Goal: Transaction & Acquisition: Purchase product/service

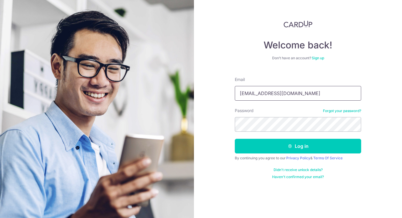
click at [248, 97] on input "h.k.fs@hotmail.com" at bounding box center [298, 93] width 126 height 15
paste input "pokkagt@g"
type input "pokkagt@gmail.com"
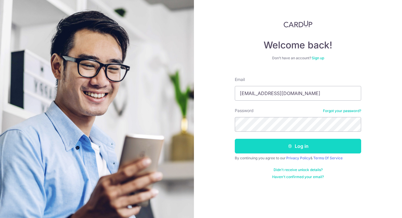
click at [250, 151] on button "Log in" at bounding box center [298, 146] width 126 height 15
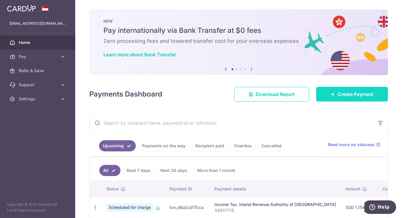
click at [338, 94] on span "Create Payment" at bounding box center [356, 94] width 36 height 7
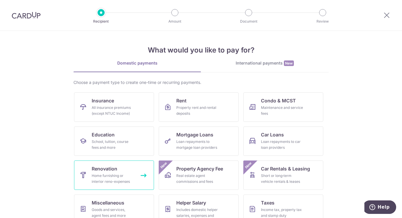
click at [114, 173] on div "Home furnishing or interior reno-expenses" at bounding box center [113, 179] width 42 height 12
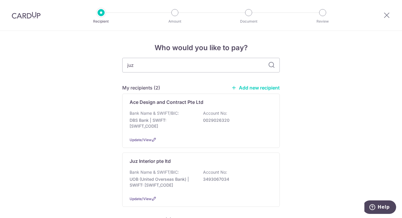
type input "juz"
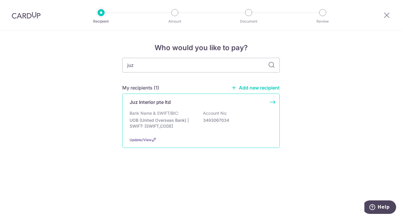
click at [163, 111] on p "Bank Name & SWIFT/BIC:" at bounding box center [154, 114] width 49 height 6
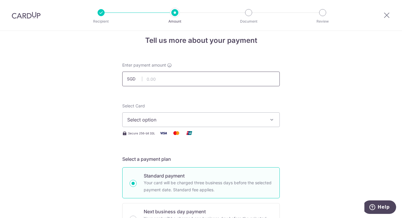
click at [169, 75] on input "text" at bounding box center [201, 79] width 158 height 15
type input "1,154.00"
click at [152, 117] on span "Select option" at bounding box center [195, 119] width 137 height 7
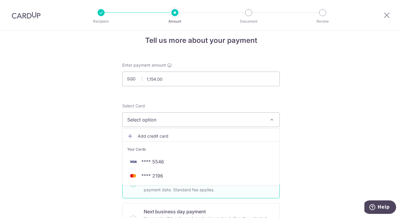
click at [135, 139] on link "Add credit card" at bounding box center [201, 136] width 157 height 11
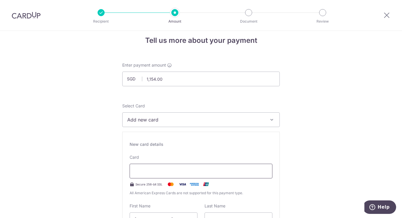
click at [174, 166] on div at bounding box center [201, 171] width 143 height 15
click at [178, 167] on div at bounding box center [201, 171] width 143 height 15
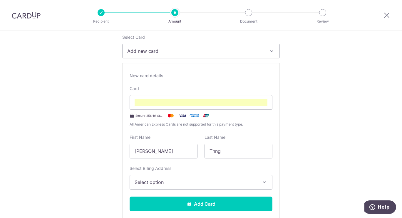
scroll to position [78, 0]
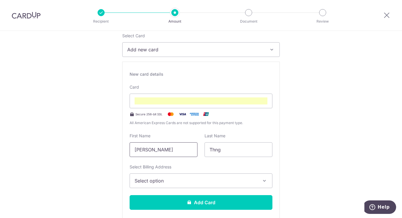
click at [174, 156] on input "[PERSON_NAME]" at bounding box center [164, 150] width 68 height 15
click at [134, 45] on button "Add new card" at bounding box center [201, 49] width 158 height 15
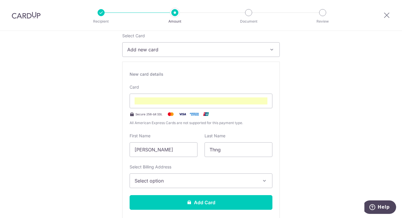
scroll to position [87, 0]
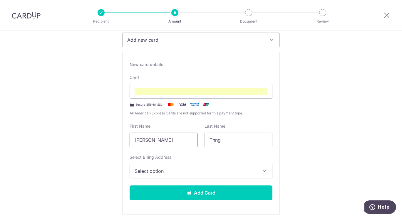
click at [150, 137] on input "[PERSON_NAME]" at bounding box center [164, 140] width 68 height 15
type input "KL"
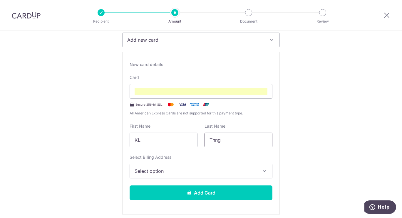
click at [219, 144] on input "Thng" at bounding box center [239, 140] width 68 height 15
type input "K"
click at [143, 175] on button "Select option" at bounding box center [201, 171] width 143 height 15
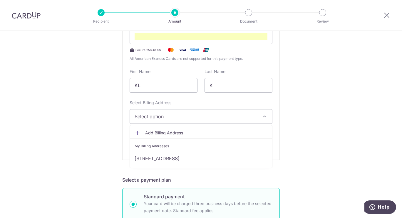
scroll to position [142, 0]
click at [169, 136] on link "Add Billing Address" at bounding box center [201, 133] width 142 height 11
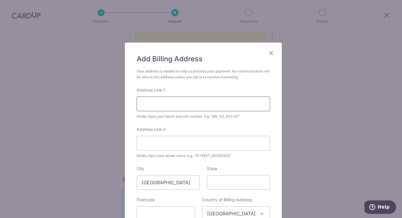
click at [170, 105] on input "Address Line 1" at bounding box center [204, 104] width 134 height 15
type input "1"
type input "371A"
type input "752371"
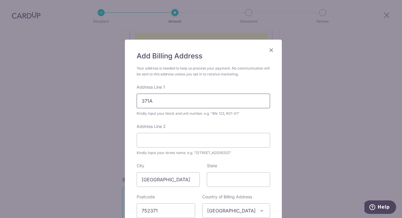
click at [203, 105] on input "371A" at bounding box center [204, 101] width 134 height 15
type input "371A 08-159"
click at [174, 140] on input "Address Line 2" at bounding box center [204, 140] width 134 height 15
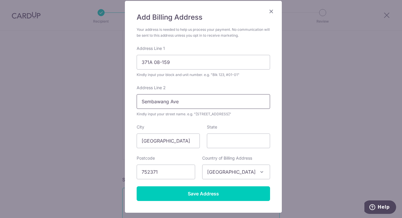
scroll to position [42, 0]
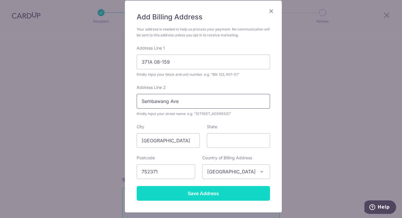
type input "Sembawang Ave"
click at [207, 194] on input "Save Address" at bounding box center [204, 193] width 134 height 15
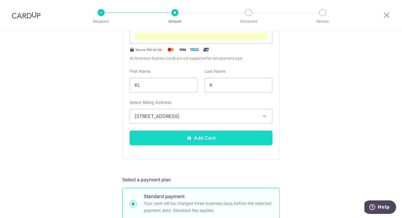
click at [229, 138] on button "Add Card" at bounding box center [201, 138] width 143 height 15
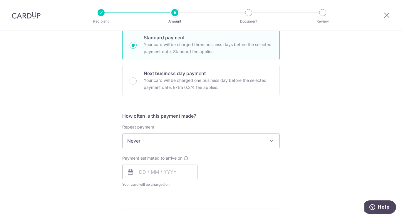
scroll to position [304, 0]
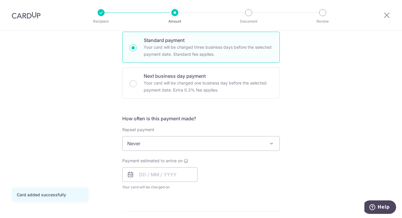
scroll to position [139, 0]
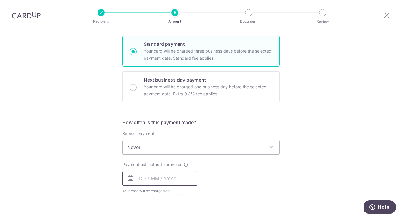
click at [176, 175] on input "text" at bounding box center [159, 178] width 75 height 15
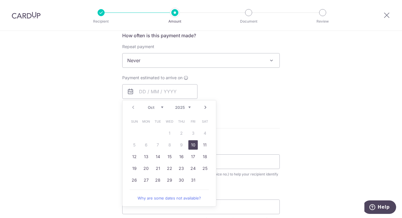
click at [190, 145] on link "10" at bounding box center [192, 145] width 9 height 9
type input "10/10/2025"
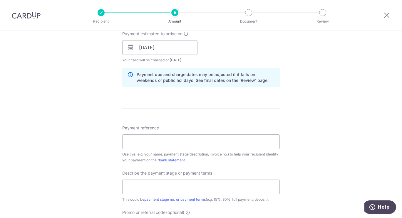
scroll to position [271, 0]
click at [205, 139] on input "Payment reference" at bounding box center [201, 141] width 158 height 15
click at [284, 99] on div "Tell us more about your payment Enter payment amount SGD 1,154.00 1154.00 Card …" at bounding box center [201, 57] width 402 height 595
click at [172, 135] on input "Payment reference" at bounding box center [201, 141] width 158 height 15
click at [306, 111] on div "Tell us more about your payment Enter payment amount SGD 1,154.00 1154.00 Card …" at bounding box center [201, 57] width 402 height 595
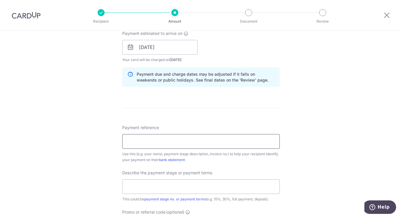
click at [177, 146] on input "Payment reference" at bounding box center [201, 141] width 158 height 15
type input "24-Q1311-01 Ubi-Alleyna S2.2"
click at [89, 158] on div "Tell us more about your payment Enter payment amount SGD 1,154.00 1154.00 Card …" at bounding box center [201, 57] width 402 height 595
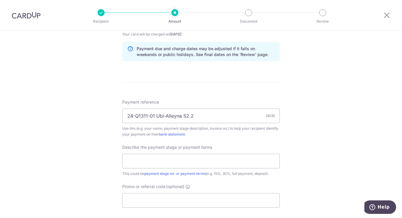
scroll to position [297, 0]
click at [144, 160] on input "text" at bounding box center [201, 161] width 158 height 15
click at [60, 191] on div "Tell us more about your payment Enter payment amount SGD 1,154.00 1154.00 Card …" at bounding box center [201, 31] width 402 height 595
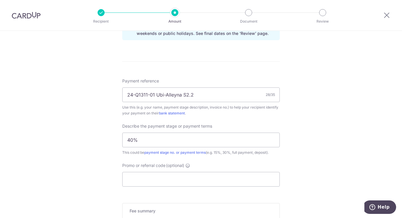
scroll to position [318, 0]
click at [128, 142] on input "40%" at bounding box center [201, 140] width 158 height 15
type input "Stage 2 40%"
click at [106, 172] on div "Tell us more about your payment Enter payment amount SGD 1,154.00 1154.00 Card …" at bounding box center [201, 10] width 402 height 595
click at [138, 177] on input "Promo or referral code (optional)" at bounding box center [201, 179] width 158 height 15
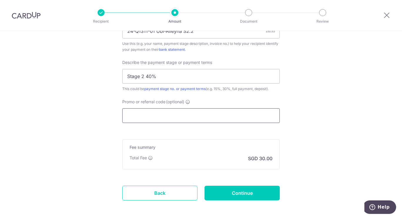
scroll to position [408, 0]
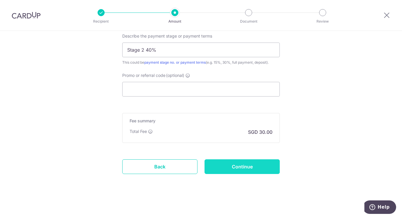
click at [225, 166] on input "Continue" at bounding box center [242, 167] width 75 height 15
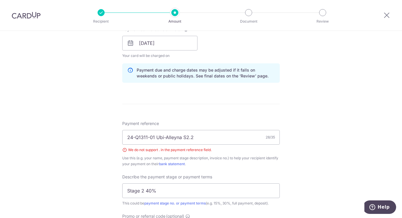
scroll to position [280, 0]
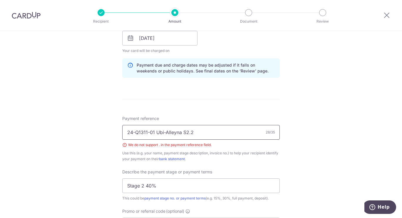
click at [195, 135] on input "24-Q1311-01 Ubi-Alleyna S2.2" at bounding box center [201, 132] width 158 height 15
click at [310, 143] on div "Tell us more about your payment Enter payment amount SGD 1,154.00 1154.00 Selec…" at bounding box center [201, 53] width 402 height 604
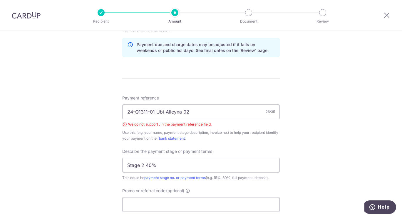
scroll to position [301, 0]
click at [203, 111] on input "24-Q1311-01 Ubi-Alleyna 02" at bounding box center [201, 111] width 158 height 15
type input "24-Q1311-01 Ubi-Alleyna KL02"
click at [326, 134] on div "Tell us more about your payment Enter payment amount SGD 1,154.00 1154.00 Selec…" at bounding box center [201, 32] width 402 height 604
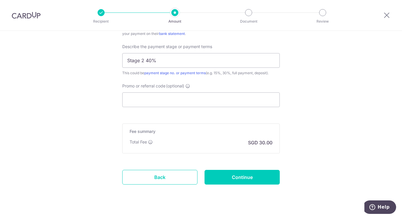
scroll to position [415, 0]
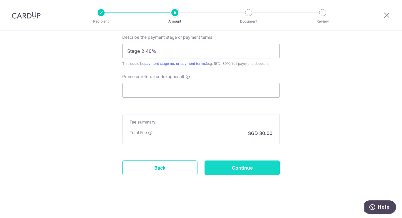
click at [251, 169] on input "Continue" at bounding box center [242, 168] width 75 height 15
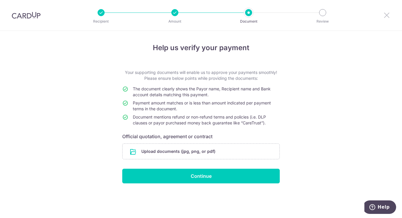
click at [384, 14] on icon at bounding box center [386, 14] width 7 height 7
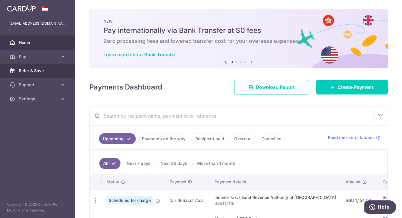
click at [36, 70] on span "Refer & Save" at bounding box center [38, 71] width 39 height 6
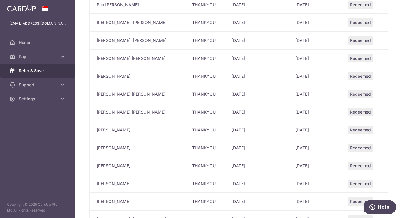
scroll to position [821, 0]
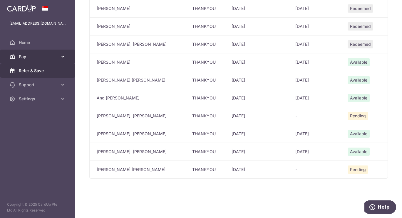
click at [32, 55] on span "Pay" at bounding box center [38, 57] width 39 height 6
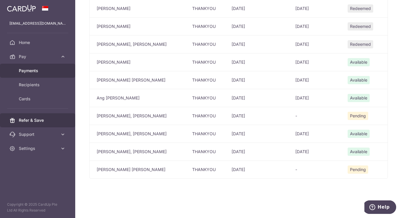
click at [32, 66] on link "Payments" at bounding box center [37, 71] width 75 height 14
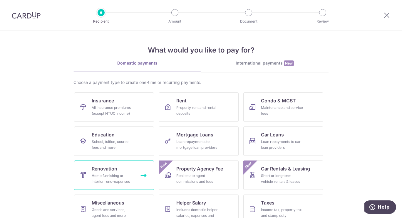
click at [104, 175] on div "Home furnishing or interior reno-expenses" at bounding box center [113, 179] width 42 height 12
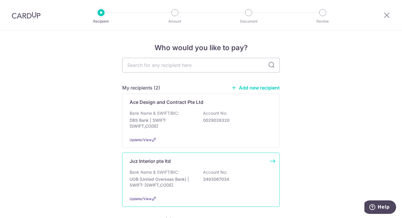
click at [200, 173] on div "Bank Name & SWIFT/BIC: UOB (United Overseas Bank) | SWIFT: [SWIFT_CODE] Account…" at bounding box center [201, 181] width 143 height 22
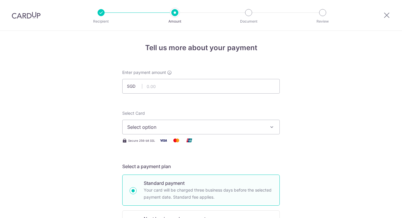
click at [171, 86] on input "text" at bounding box center [201, 86] width 158 height 15
drag, startPoint x: 0, startPoint y: 0, endPoint x: 171, endPoint y: 86, distance: 192.0
click at [171, 86] on input "text" at bounding box center [201, 86] width 158 height 15
type input "1,154.00"
click at [146, 127] on span "Select option" at bounding box center [195, 127] width 137 height 7
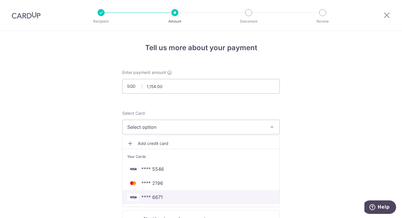
click at [133, 199] on img at bounding box center [133, 197] width 12 height 7
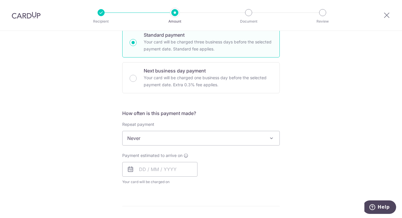
scroll to position [152, 0]
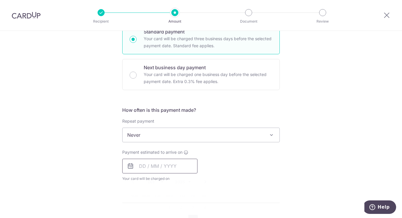
click at [180, 167] on input "text" at bounding box center [159, 166] width 75 height 15
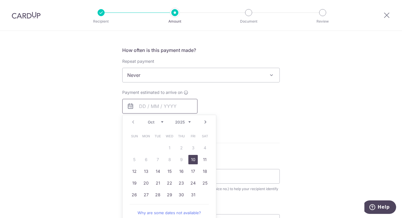
scroll to position [212, 0]
click at [193, 160] on link "10" at bounding box center [192, 159] width 9 height 9
type input "[DATE]"
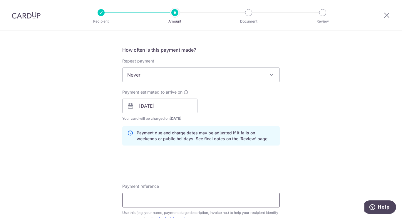
click at [154, 197] on input "Payment reference" at bounding box center [201, 200] width 158 height 15
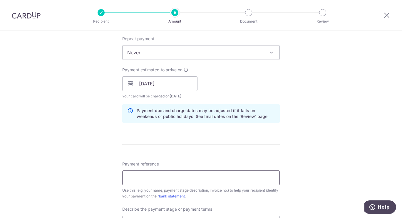
scroll to position [241, 0]
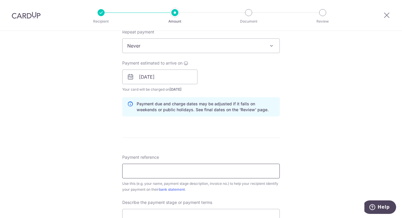
type input "24-Q1311-01 Ubi-Alleyna KL02"
click at [93, 179] on div "Tell us more about your payment Enter payment amount SGD 1,154.00 1154.00 Selec…" at bounding box center [201, 87] width 402 height 595
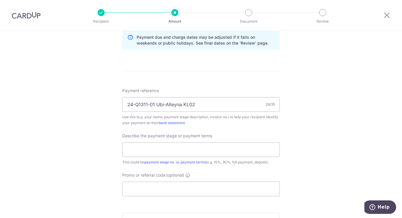
scroll to position [308, 0]
click at [181, 149] on input "text" at bounding box center [201, 149] width 158 height 15
type input "Stage 2 40%"
click at [139, 190] on input "Promo or referral code (optional)" at bounding box center [201, 189] width 158 height 15
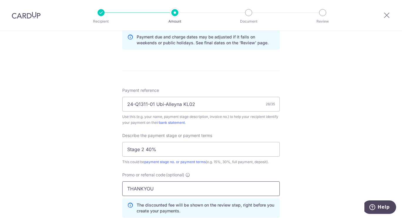
type input "THANKYOU"
click at [60, 158] on div "Tell us more about your payment Enter payment amount SGD 1,154.00 1154.00 Selec…" at bounding box center [201, 34] width 402 height 622
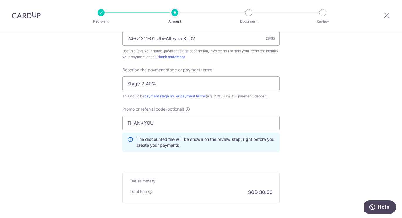
scroll to position [425, 0]
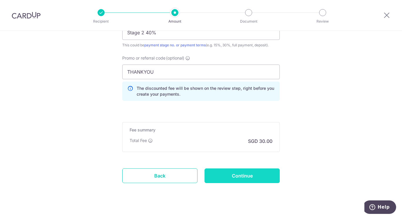
click at [248, 178] on input "Continue" at bounding box center [242, 176] width 75 height 15
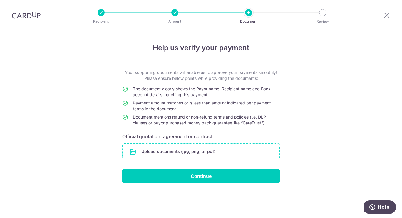
click at [182, 150] on input "file" at bounding box center [201, 151] width 157 height 15
click at [193, 153] on input "file" at bounding box center [201, 151] width 157 height 15
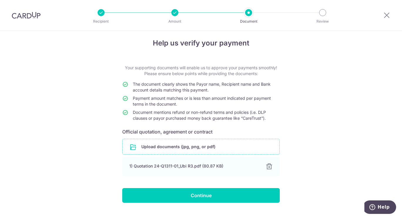
scroll to position [5, 0]
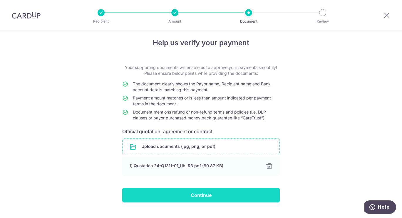
click at [177, 194] on input "Continue" at bounding box center [201, 195] width 158 height 15
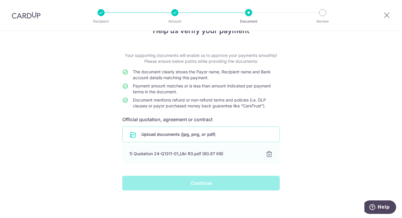
scroll to position [0, 0]
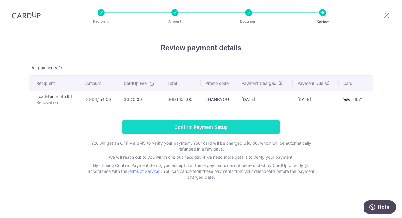
click at [235, 129] on input "Confirm Payment Setup" at bounding box center [201, 127] width 158 height 15
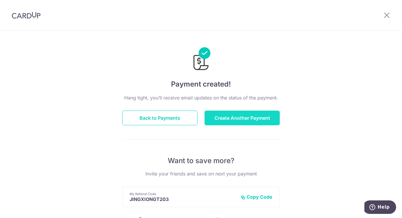
click at [228, 119] on button "Create Another Payment" at bounding box center [242, 118] width 75 height 15
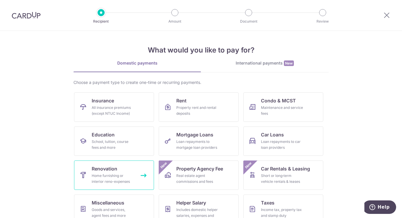
click at [131, 189] on link "Renovation Home furnishing or interior reno-expenses" at bounding box center [114, 175] width 80 height 29
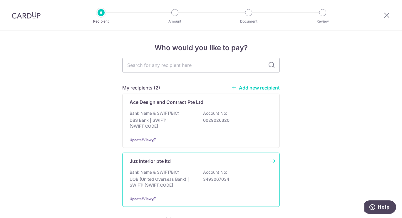
click at [159, 178] on p "UOB (United Overseas Bank) | SWIFT: [SWIFT_CODE]" at bounding box center [163, 183] width 66 height 12
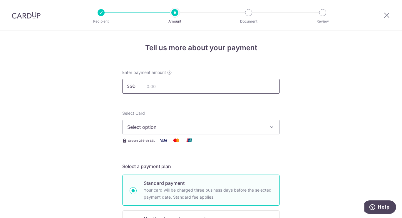
click at [190, 92] on input "text" at bounding box center [201, 86] width 158 height 15
type input "1,154.00"
click at [167, 119] on div "Select Card Select option Add credit card Your Cards **** 5546 **** 2196 **** 6…" at bounding box center [201, 123] width 158 height 24
click at [158, 125] on span "Select option" at bounding box center [195, 127] width 137 height 7
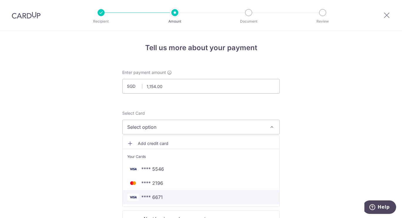
click at [149, 198] on span "**** 6671" at bounding box center [151, 197] width 21 height 7
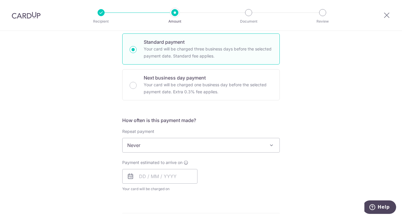
scroll to position [142, 0]
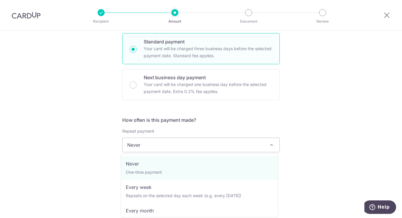
click at [159, 147] on span "Never" at bounding box center [201, 145] width 157 height 14
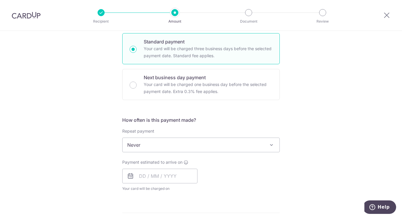
click at [97, 154] on div "Tell us more about your payment Enter payment amount SGD 1,154.00 1154.00 Selec…" at bounding box center [201, 174] width 402 height 571
click at [176, 179] on input "text" at bounding box center [159, 176] width 75 height 15
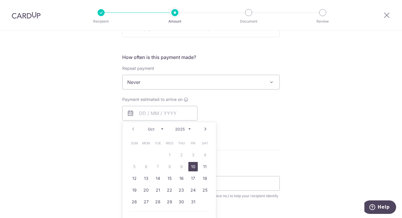
click at [190, 166] on link "10" at bounding box center [192, 166] width 9 height 9
type input "[DATE]"
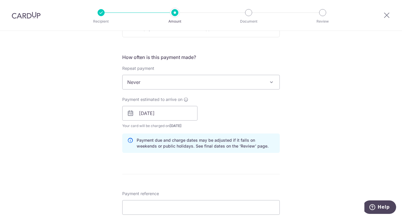
click at [94, 153] on div "Tell us more about your payment Enter payment amount SGD 1,154.00 1154.00 Selec…" at bounding box center [201, 123] width 402 height 595
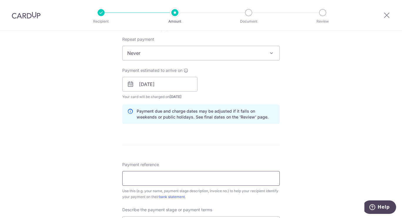
click at [163, 172] on input "Payment reference" at bounding box center [201, 178] width 158 height 15
type input "24-Q1311-01 Ubi-Alleyna KL03"
click at [95, 143] on div "Tell us more about your payment Enter payment amount SGD 1,154.00 1154.00 Selec…" at bounding box center [201, 94] width 402 height 595
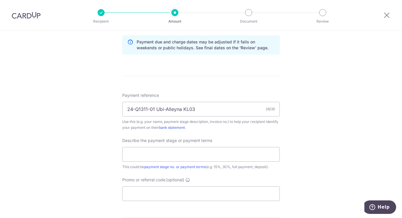
scroll to position [310, 0]
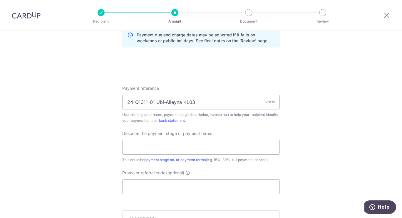
click at [139, 156] on div "Describe the payment stage or payment terms This could be payment stage no. or …" at bounding box center [201, 147] width 158 height 32
click at [159, 149] on input "text" at bounding box center [201, 147] width 158 height 15
type input "Stage 2 40%"
click at [83, 176] on div "Tell us more about your payment Enter payment amount SGD 1,154.00 1154.00 Selec…" at bounding box center [201, 18] width 402 height 595
click at [163, 189] on input "Promo or referral code (optional)" at bounding box center [201, 187] width 158 height 15
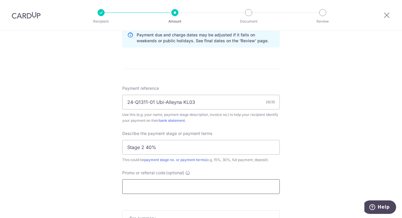
type input "t"
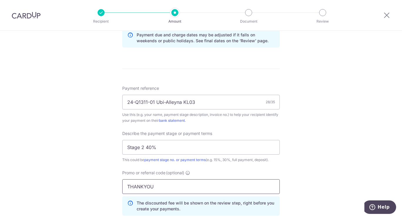
type input "THANKYOU"
click at [96, 176] on div "Tell us more about your payment Enter payment amount SGD 1,154.00 1154.00 Selec…" at bounding box center [201, 32] width 402 height 622
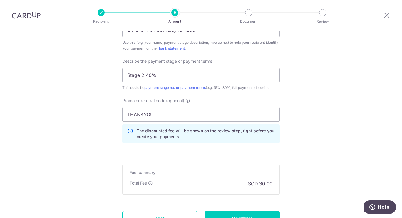
scroll to position [398, 0]
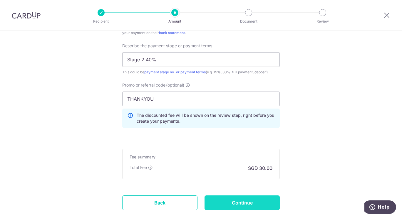
click at [237, 204] on input "Continue" at bounding box center [242, 203] width 75 height 15
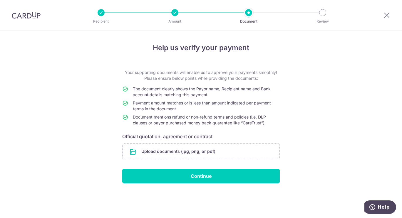
click at [166, 156] on input "file" at bounding box center [201, 151] width 157 height 15
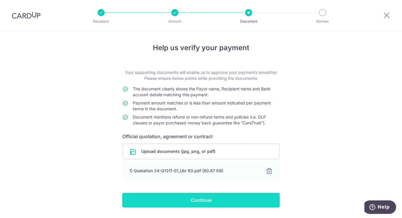
click at [174, 201] on input "Continue" at bounding box center [201, 200] width 158 height 15
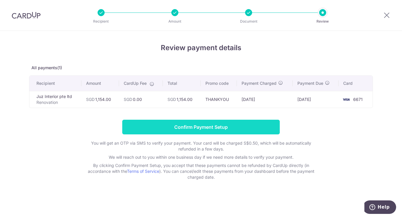
click at [211, 128] on input "Confirm Payment Setup" at bounding box center [201, 127] width 158 height 15
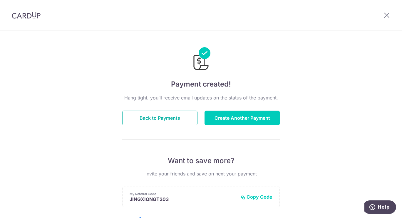
click at [178, 115] on button "Back to Payments" at bounding box center [159, 118] width 75 height 15
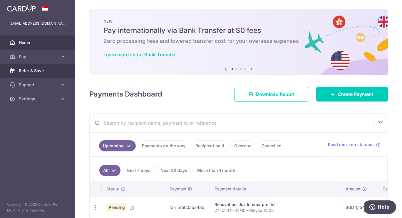
click at [29, 68] on link "Refer & Save" at bounding box center [37, 71] width 75 height 14
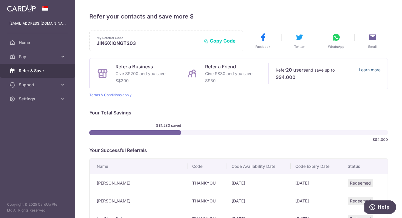
click at [362, 68] on link "Learn more" at bounding box center [370, 73] width 22 height 15
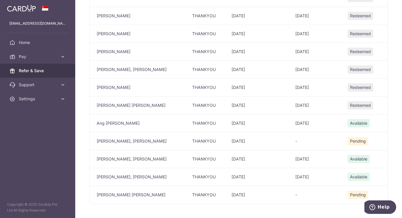
scroll to position [821, 0]
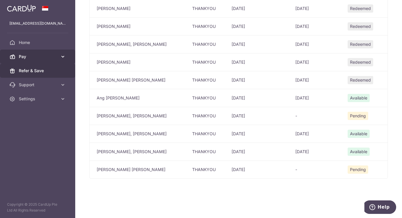
click at [28, 57] on span "Pay" at bounding box center [38, 57] width 39 height 6
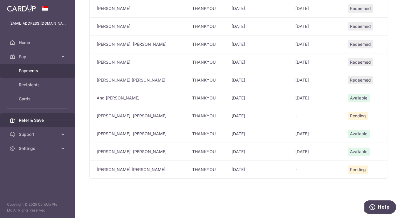
click at [36, 74] on span "Payments" at bounding box center [38, 71] width 39 height 6
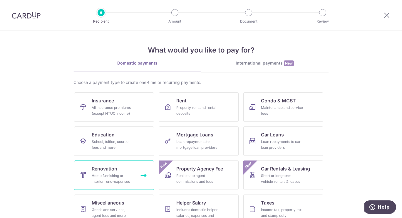
click at [107, 184] on div "Home furnishing or interior reno-expenses" at bounding box center [113, 179] width 42 height 12
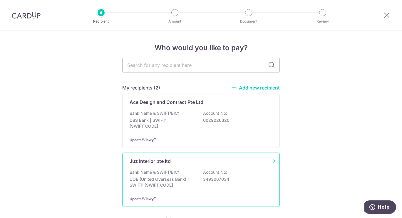
click at [194, 179] on div "Bank Name & SWIFT/BIC: UOB (United Overseas Bank) | SWIFT: [SWIFT_CODE] Account…" at bounding box center [201, 181] width 143 height 22
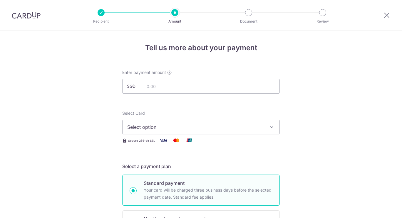
click at [180, 86] on input "text" at bounding box center [201, 86] width 158 height 15
type input "1,154.00"
click at [163, 122] on button "Select option" at bounding box center [201, 127] width 158 height 15
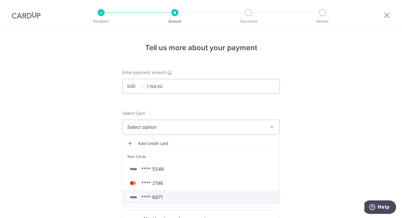
click at [147, 197] on span "**** 6671" at bounding box center [151, 197] width 21 height 7
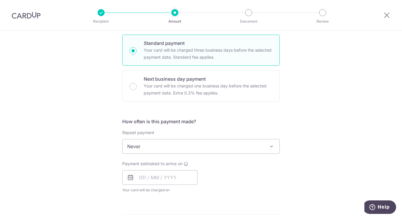
scroll to position [141, 0]
click at [133, 180] on input "text" at bounding box center [159, 177] width 75 height 15
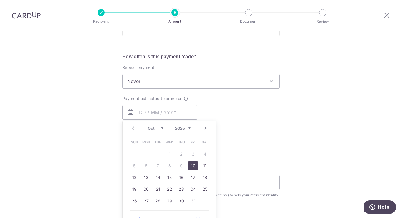
click at [192, 169] on link "10" at bounding box center [192, 165] width 9 height 9
type input "[DATE]"
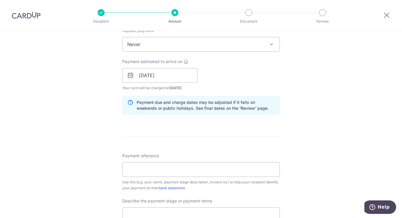
scroll to position [243, 0]
click at [192, 169] on input "Payment reference" at bounding box center [201, 169] width 158 height 15
type input "24-Q1311-01 Ubi-Alleyna KL04"
click at [98, 170] on div "Tell us more about your payment Enter payment amount SGD 1,154.00 1154.00 Selec…" at bounding box center [201, 85] width 402 height 595
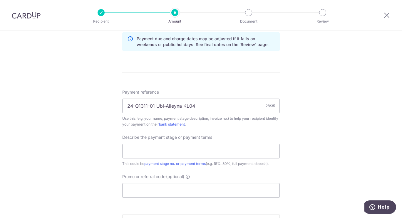
scroll to position [307, 0]
click at [173, 148] on input "text" at bounding box center [201, 150] width 158 height 15
type input "Stage 2 40%"
click at [149, 183] on input "Promo or referral code (optional)" at bounding box center [201, 190] width 158 height 15
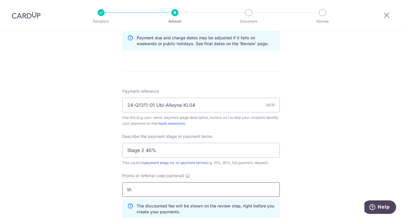
type input "t"
type input "THANKYOU"
click at [65, 184] on div "Tell us more about your payment Enter payment amount SGD 1,154.00 1154.00 Selec…" at bounding box center [201, 35] width 402 height 622
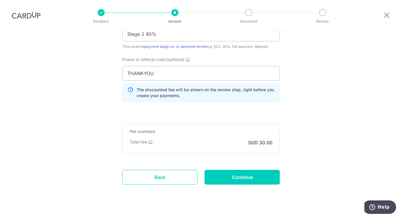
scroll to position [424, 0]
click at [223, 180] on input "Continue" at bounding box center [242, 177] width 75 height 15
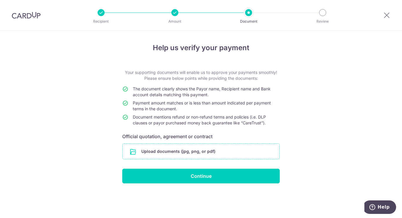
click at [197, 151] on input "file" at bounding box center [201, 151] width 157 height 15
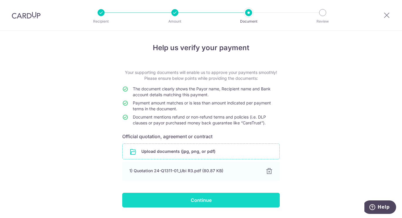
click at [176, 201] on input "Continue" at bounding box center [201, 200] width 158 height 15
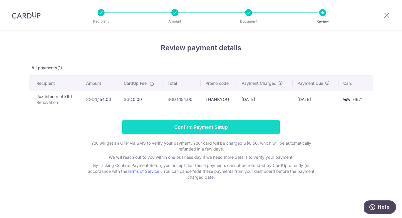
click at [199, 128] on input "Confirm Payment Setup" at bounding box center [201, 127] width 158 height 15
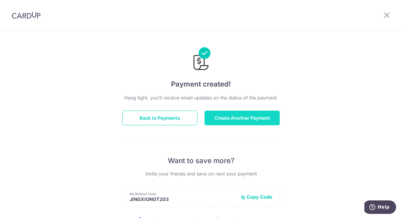
click at [213, 114] on button "Create Another Payment" at bounding box center [242, 118] width 75 height 15
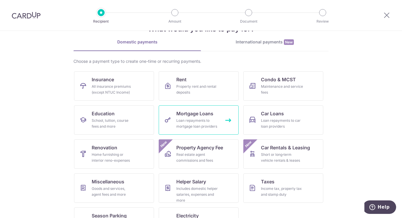
scroll to position [21, 0]
click at [389, 16] on icon at bounding box center [386, 14] width 7 height 7
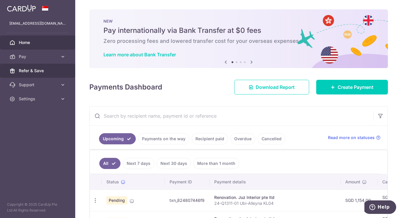
click at [29, 73] on span "Refer & Save" at bounding box center [38, 71] width 39 height 6
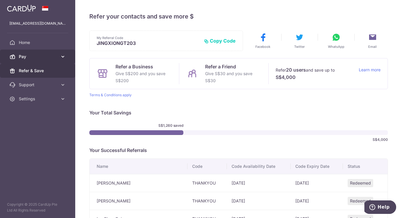
click at [34, 55] on span "Pay" at bounding box center [38, 57] width 39 height 6
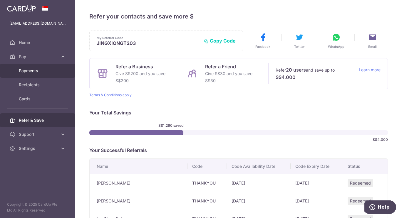
click at [32, 74] on link "Payments" at bounding box center [37, 71] width 75 height 14
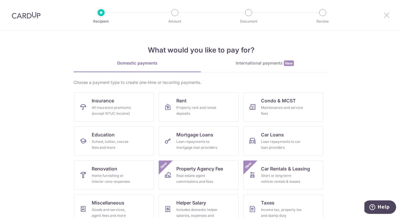
click at [388, 17] on icon at bounding box center [386, 14] width 7 height 7
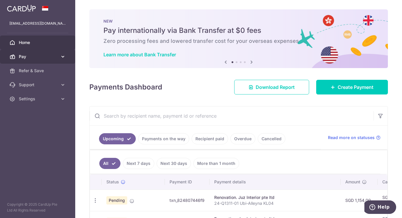
click at [66, 58] on link "Pay" at bounding box center [37, 57] width 75 height 14
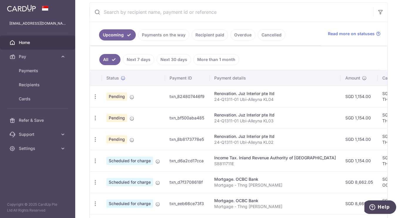
scroll to position [118, 0]
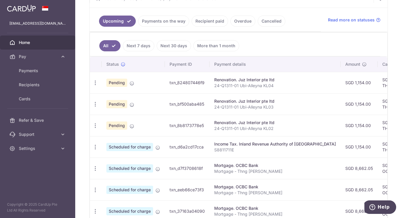
click at [89, 64] on div "× Pause Schedule Pause all future payments in this series Pause just this one p…" at bounding box center [238, 109] width 327 height 218
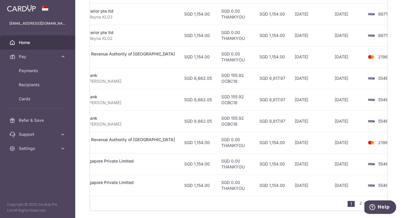
scroll to position [222, 0]
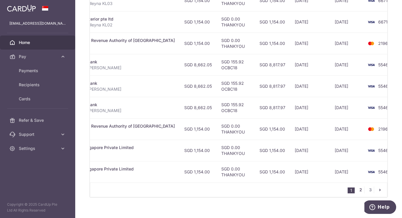
click at [360, 194] on link "2" at bounding box center [360, 190] width 7 height 7
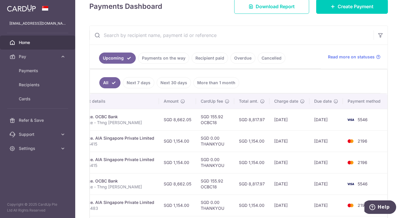
scroll to position [0, 0]
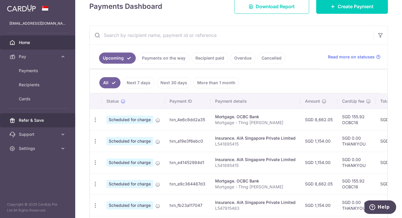
click at [26, 121] on span "Refer & Save" at bounding box center [38, 121] width 39 height 6
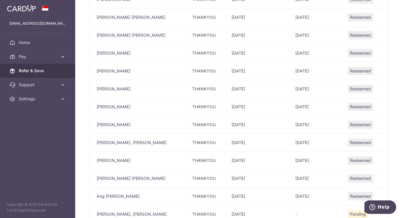
scroll to position [821, 0]
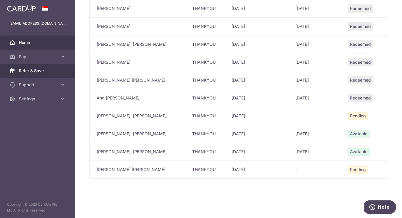
click at [22, 43] on span "Home" at bounding box center [38, 43] width 39 height 6
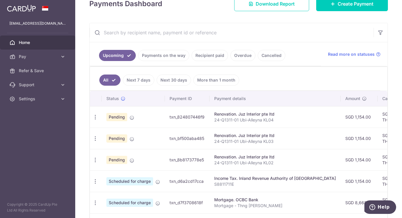
scroll to position [91, 0]
click at [334, 6] on link "Create Payment" at bounding box center [352, 3] width 72 height 15
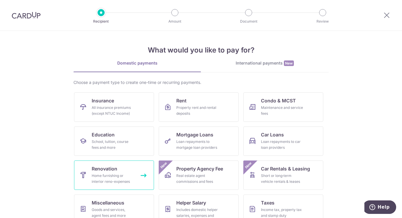
click at [111, 184] on div "Home furnishing or interior reno-expenses" at bounding box center [113, 179] width 42 height 12
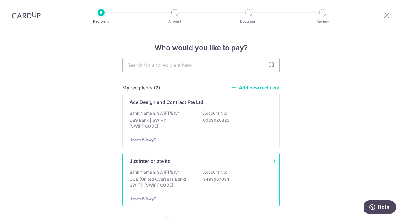
click at [153, 192] on div "Juz Interior pte ltd Bank Name & SWIFT/BIC: UOB (United Overseas Bank) | SWIFT:…" at bounding box center [201, 180] width 158 height 54
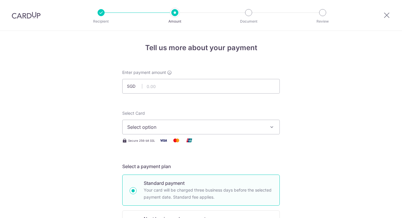
click at [173, 93] on input "text" at bounding box center [201, 86] width 158 height 15
type input "1,154.00"
click at [142, 125] on span "Select option" at bounding box center [195, 127] width 137 height 7
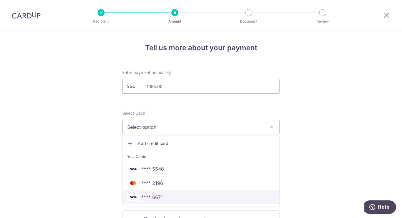
click at [133, 191] on link "**** 6671" at bounding box center [201, 198] width 157 height 14
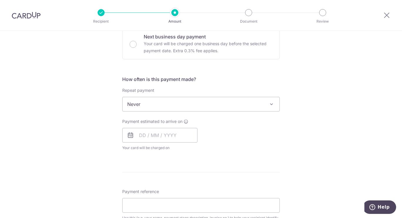
scroll to position [183, 0]
click at [154, 136] on input "text" at bounding box center [159, 135] width 75 height 15
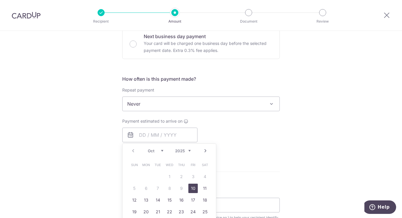
click at [192, 190] on link "10" at bounding box center [192, 188] width 9 height 9
type input "10/10/2025"
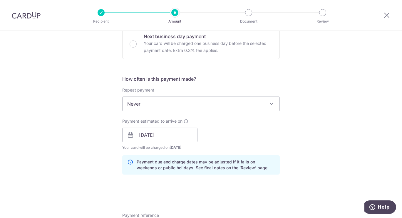
click at [311, 147] on div "Tell us more about your payment Enter payment amount SGD 1,154.00 1154.00 Selec…" at bounding box center [201, 145] width 402 height 595
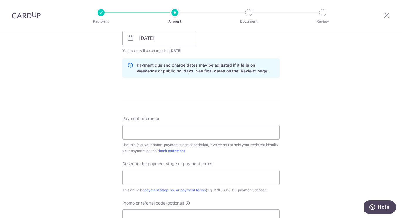
scroll to position [280, 0]
click at [179, 129] on input "Payment reference" at bounding box center [201, 132] width 158 height 15
type input "24-Q1311-01 Ubi-Alleyna KL05"
click at [152, 178] on input "text" at bounding box center [201, 177] width 158 height 15
type input "Stage 2 40%"
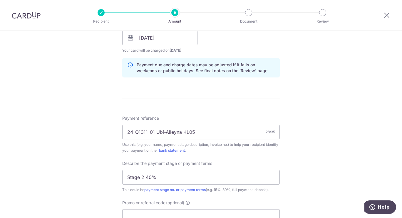
click at [98, 174] on div "Tell us more about your payment Enter payment amount SGD 1,154.00 1154.00 Selec…" at bounding box center [201, 48] width 402 height 595
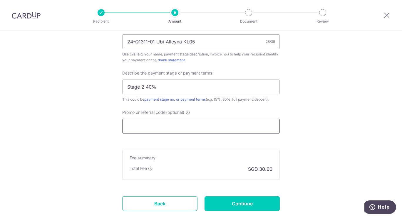
click at [172, 125] on input "Promo or referral code (optional)" at bounding box center [201, 126] width 158 height 15
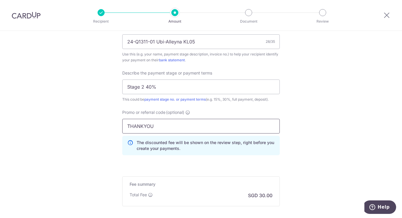
type input "THANKYOU"
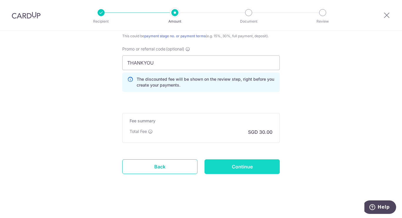
click at [235, 167] on input "Continue" at bounding box center [242, 167] width 75 height 15
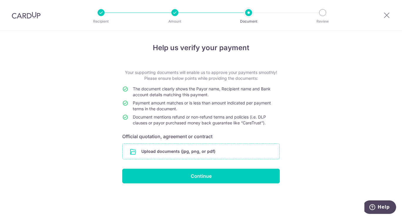
click at [193, 150] on input "file" at bounding box center [201, 151] width 157 height 15
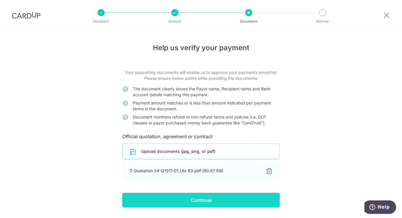
click at [156, 197] on input "Continue" at bounding box center [201, 200] width 158 height 15
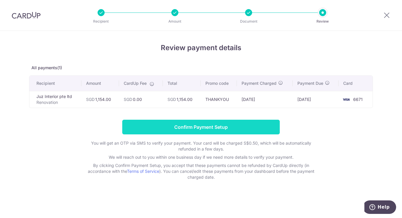
click at [263, 127] on input "Confirm Payment Setup" at bounding box center [201, 127] width 158 height 15
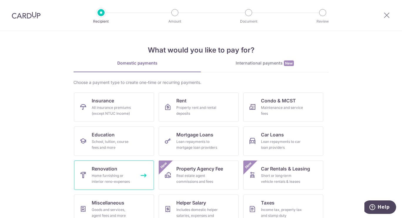
click at [104, 169] on span "Renovation" at bounding box center [105, 169] width 26 height 7
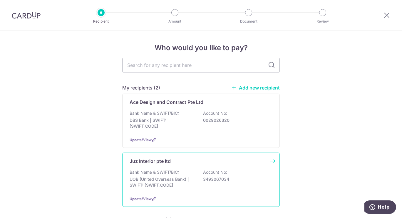
click at [152, 189] on div "Bank Name & SWIFT/BIC: UOB (United Overseas Bank) | SWIFT: [SWIFT_CODE] Account…" at bounding box center [201, 181] width 143 height 22
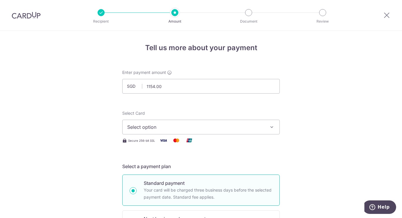
type input "1,154.00"
click at [143, 128] on span "Select option" at bounding box center [195, 127] width 137 height 7
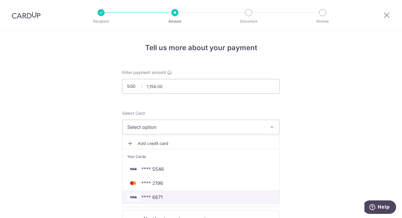
click at [141, 194] on span "**** 6671" at bounding box center [151, 197] width 21 height 7
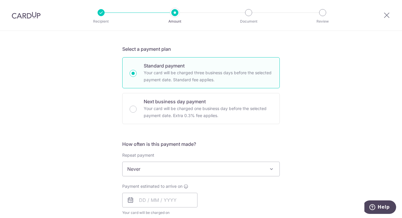
scroll to position [181, 0]
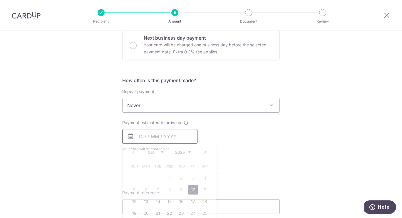
click at [180, 139] on input "text" at bounding box center [159, 136] width 75 height 15
click at [190, 191] on link "10" at bounding box center [192, 190] width 9 height 9
type input "[DATE]"
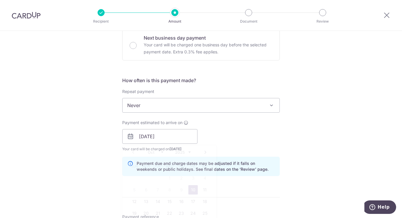
click at [330, 132] on div "Tell us more about your payment Enter payment amount SGD 1,154.00 1154.00 Selec…" at bounding box center [201, 146] width 402 height 595
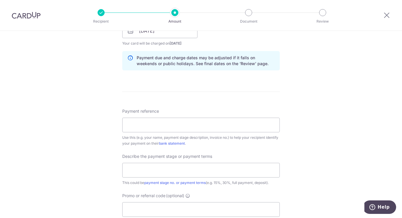
scroll to position [299, 0]
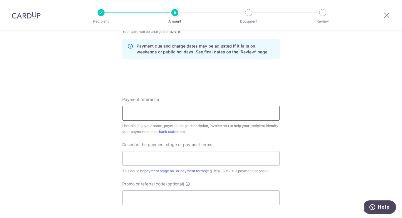
click at [171, 119] on input "Payment reference" at bounding box center [201, 113] width 158 height 15
type input "24-Q1311-01 Ubi-Alleyna KL05"
click at [142, 152] on input "text" at bounding box center [201, 158] width 158 height 15
type input "Stage 2 40%"
click at [95, 183] on div "Tell us more about your payment Enter payment amount SGD 1,154.00 1154.00 Selec…" at bounding box center [201, 29] width 402 height 595
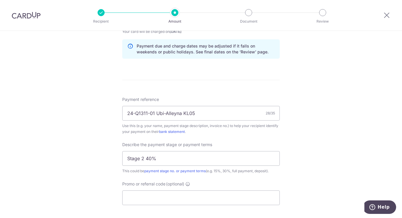
scroll to position [347, 0]
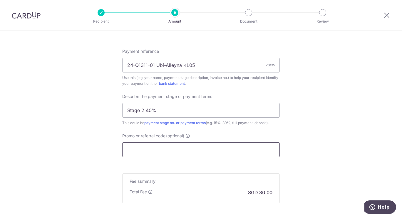
click at [145, 155] on input "Promo or referral code (optional)" at bounding box center [201, 150] width 158 height 15
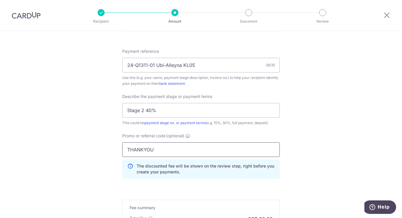
type input "THANKYOU"
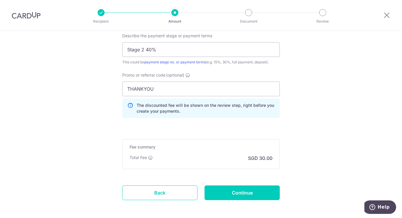
scroll to position [413, 0]
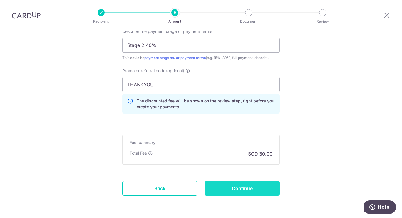
click at [253, 182] on input "Continue" at bounding box center [242, 188] width 75 height 15
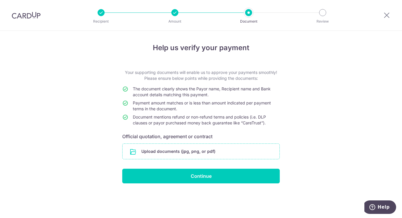
click at [208, 151] on input "file" at bounding box center [201, 151] width 157 height 15
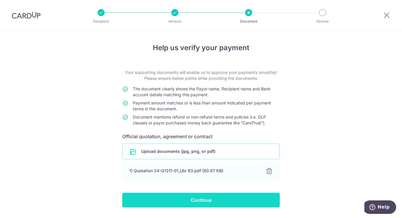
click at [165, 198] on input "Continue" at bounding box center [201, 200] width 158 height 15
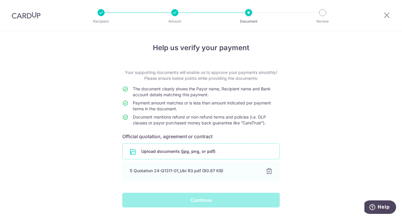
scroll to position [17, 0]
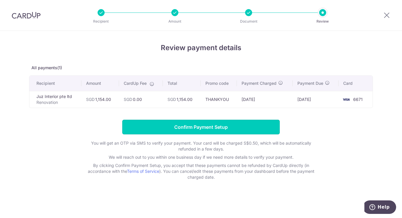
click at [248, 131] on input "Confirm Payment Setup" at bounding box center [201, 127] width 158 height 15
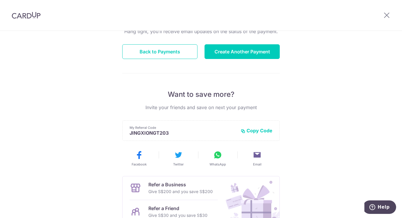
scroll to position [126, 0]
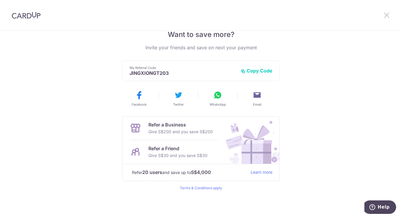
click at [388, 15] on icon at bounding box center [386, 14] width 7 height 7
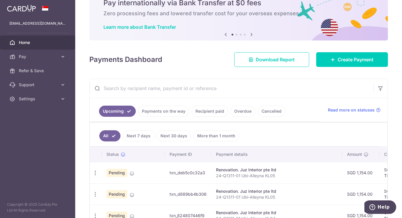
scroll to position [26, 0]
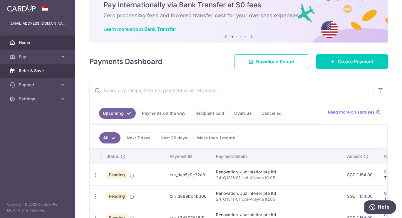
click at [39, 71] on span "Refer & Save" at bounding box center [38, 71] width 39 height 6
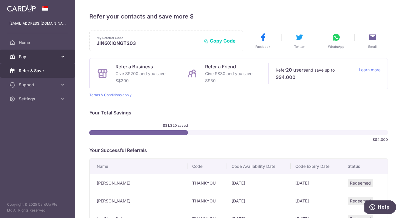
click at [56, 56] on span "Pay" at bounding box center [38, 57] width 39 height 6
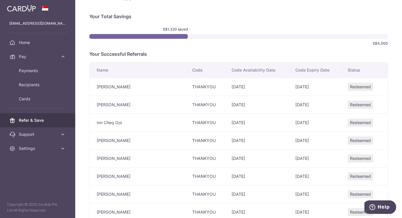
scroll to position [105, 0]
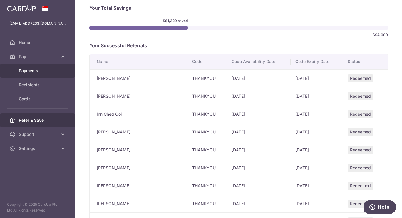
click at [31, 72] on span "Payments" at bounding box center [38, 71] width 39 height 6
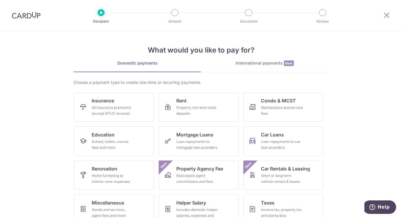
click at [389, 14] on icon at bounding box center [386, 14] width 7 height 7
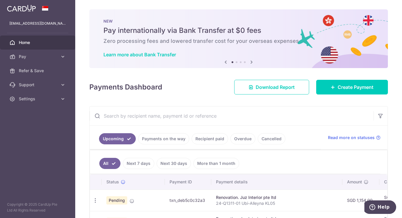
click at [41, 44] on span "Home" at bounding box center [38, 43] width 39 height 6
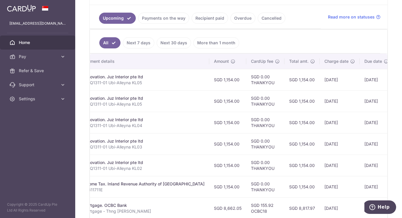
scroll to position [0, 162]
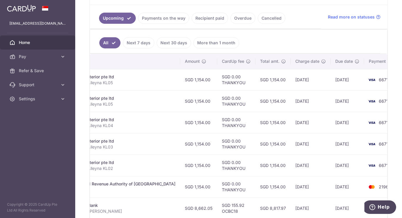
click at [389, 41] on div "× Pause Schedule Pause all future payments in this series Pause just this one p…" at bounding box center [238, 109] width 327 height 218
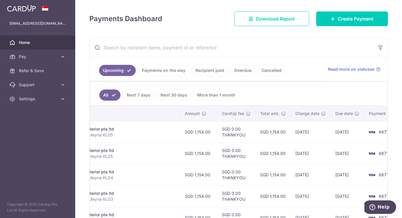
scroll to position [75, 0]
click at [260, 20] on span "Download Report" at bounding box center [275, 19] width 39 height 7
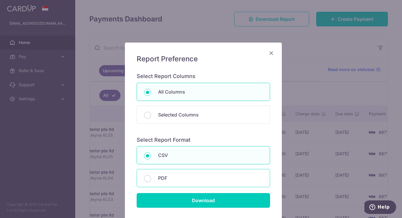
click at [154, 178] on div "PDF" at bounding box center [204, 178] width 134 height 18
radio input "false"
radio input "true"
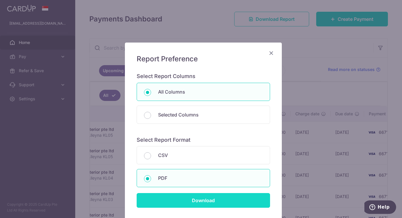
click at [173, 203] on input "Download" at bounding box center [204, 200] width 134 height 15
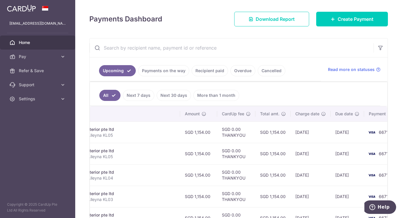
click at [396, 68] on div "× Pause Schedule Pause all future payments in this series Pause just this one p…" at bounding box center [238, 109] width 327 height 218
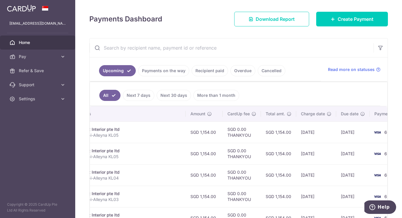
scroll to position [0, 162]
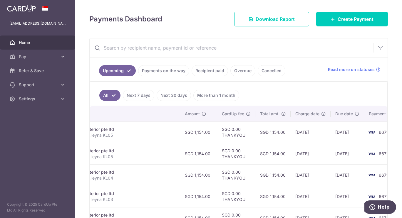
click at [131, 96] on link "Next 7 days" at bounding box center [138, 95] width 31 height 11
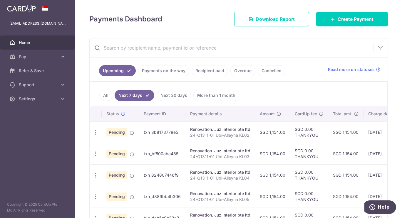
scroll to position [118, 0]
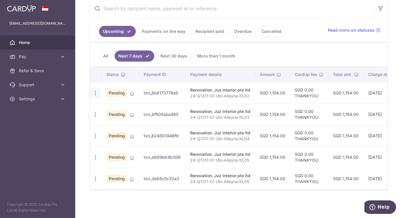
click at [94, 90] on icon "button" at bounding box center [95, 93] width 6 height 6
click at [94, 201] on div "× Pause Schedule Pause all future payments in this series Pause just this one p…" at bounding box center [238, 109] width 327 height 218
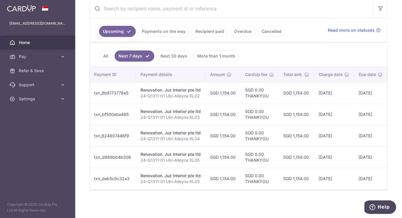
scroll to position [0, 50]
click at [393, 31] on div "× Pause Schedule Pause all future payments in this series Pause just this one p…" at bounding box center [238, 109] width 327 height 218
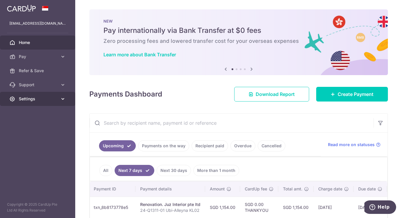
click at [61, 100] on icon at bounding box center [63, 99] width 6 height 6
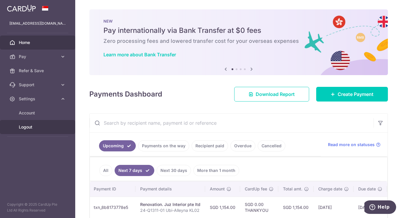
click at [17, 129] on link "Logout" at bounding box center [37, 127] width 75 height 14
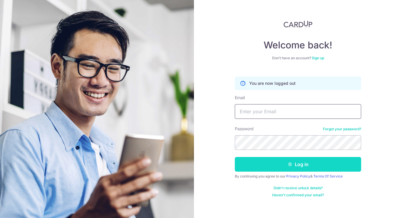
type input "[EMAIL_ADDRESS][DOMAIN_NAME]"
click at [277, 166] on button "Log in" at bounding box center [298, 164] width 126 height 15
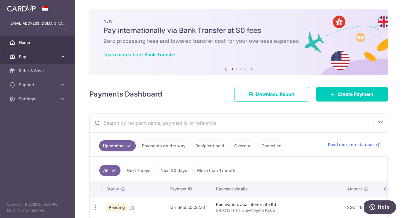
click at [64, 56] on icon at bounding box center [63, 57] width 6 height 6
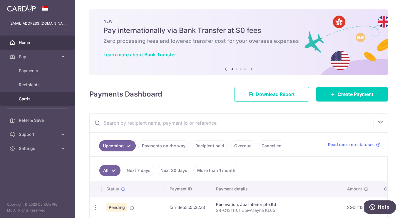
click at [37, 99] on span "Cards" at bounding box center [38, 99] width 39 height 6
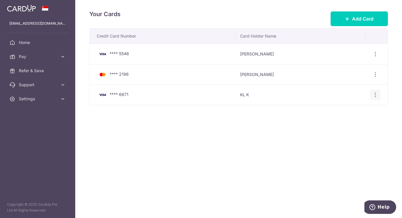
click at [376, 97] on icon "button" at bounding box center [376, 95] width 6 height 6
click at [334, 128] on link "Delete" at bounding box center [349, 126] width 61 height 14
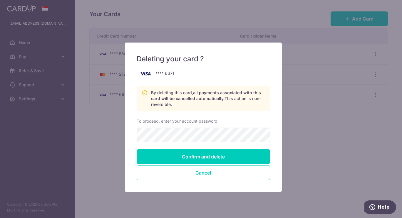
click at [312, 142] on div "Deleting your card ? **** 6671 By deleting this card, all payments associated w…" at bounding box center [201, 109] width 402 height 218
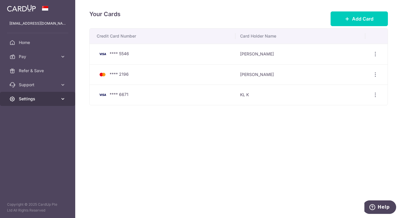
click at [48, 98] on span "Settings" at bounding box center [38, 99] width 39 height 6
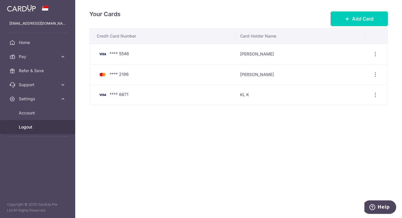
click at [28, 129] on span "Logout" at bounding box center [38, 127] width 39 height 6
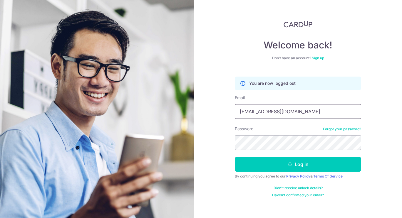
click at [278, 109] on input "[EMAIL_ADDRESS][DOMAIN_NAME]" at bounding box center [298, 111] width 126 height 15
click at [387, 48] on div "Welcome back! Don’t have an account? Sign up You are now logged out Email koh.k…" at bounding box center [298, 109] width 208 height 218
click at [271, 114] on input "koh.kailing@gmail.com" at bounding box center [298, 111] width 126 height 15
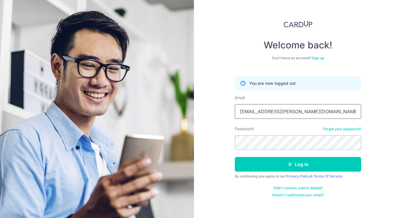
click at [271, 114] on input "koh.kailing@gmail.com" at bounding box center [298, 111] width 126 height 15
type input "[EMAIL_ADDRESS][DOMAIN_NAME]"
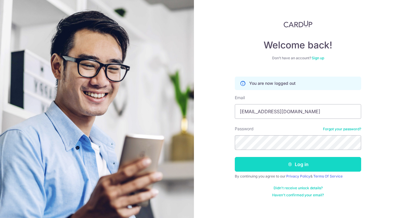
click at [266, 165] on button "Log in" at bounding box center [298, 164] width 126 height 15
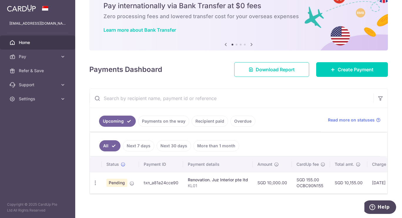
scroll to position [32, 0]
